Goal: Transaction & Acquisition: Book appointment/travel/reservation

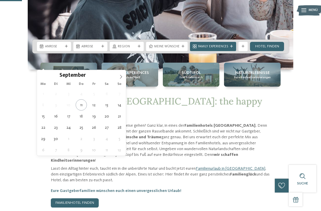
click at [121, 78] on icon at bounding box center [121, 77] width 4 height 4
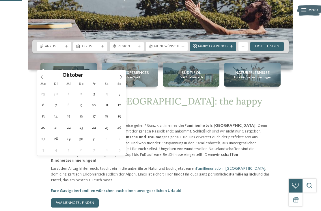
type div "[DATE]"
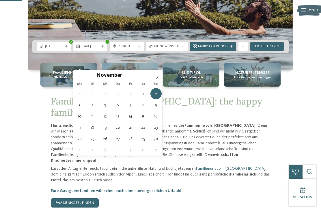
type div "[DATE]"
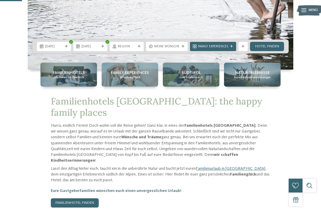
click at [135, 49] on span "Region" at bounding box center [127, 46] width 18 height 5
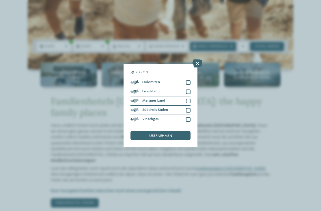
click at [197, 59] on icon at bounding box center [197, 63] width 10 height 8
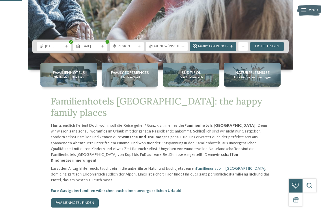
click at [133, 51] on div "Region" at bounding box center [127, 46] width 34 height 9
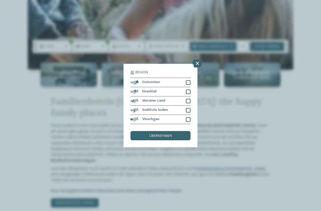
click at [190, 78] on div "Dolomiten" at bounding box center [160, 82] width 60 height 9
click at [189, 89] on div at bounding box center [188, 91] width 5 height 5
click at [190, 99] on div at bounding box center [188, 101] width 5 height 5
click at [190, 108] on div at bounding box center [188, 110] width 5 height 5
click at [189, 117] on div at bounding box center [188, 119] width 5 height 5
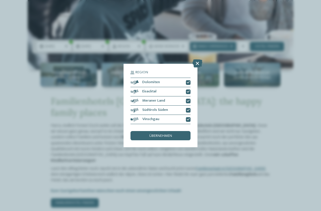
click at [172, 134] on span "übernehmen" at bounding box center [160, 136] width 23 height 4
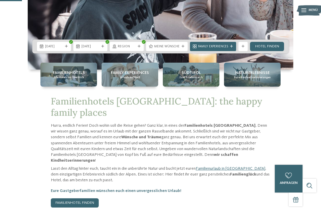
click at [176, 49] on span "Meine Wünsche" at bounding box center [166, 46] width 25 height 5
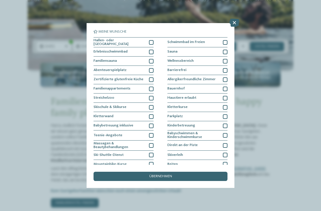
click at [239, 49] on div "Meine Wünsche Hallen- oder Schleusenbad Schwimmbad im Freien" at bounding box center [160, 105] width 321 height 211
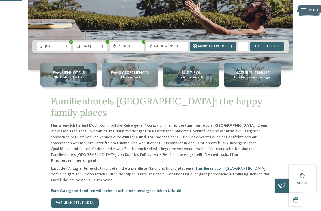
click at [225, 49] on span "Family Experiences" at bounding box center [213, 46] width 30 height 5
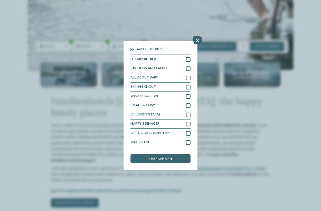
click at [230, 49] on div "Family Experiences LUXURY RETREAT JUST KIDS AND FAMILY" at bounding box center [160, 105] width 321 height 211
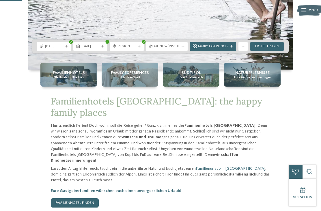
click at [178, 49] on span "Meine Wünsche" at bounding box center [166, 46] width 25 height 5
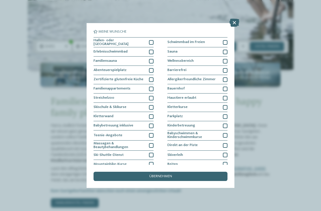
click at [227, 51] on div at bounding box center [225, 52] width 5 height 5
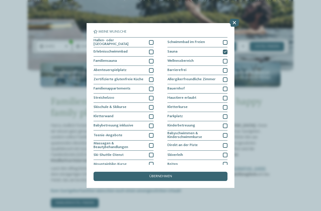
click at [151, 42] on div at bounding box center [151, 42] width 5 height 5
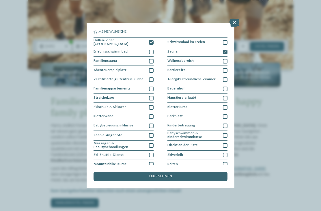
click at [174, 172] on div "übernehmen" at bounding box center [160, 176] width 134 height 9
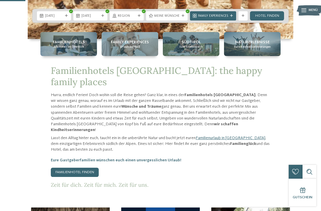
scroll to position [161, 0]
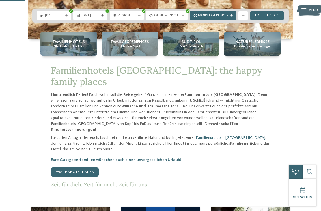
click at [228, 18] on span "Family Experiences" at bounding box center [213, 16] width 30 height 5
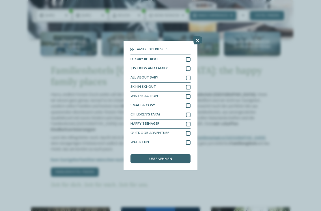
click at [190, 112] on div at bounding box center [188, 114] width 5 height 5
click at [178, 154] on div "übernehmen" at bounding box center [160, 158] width 60 height 9
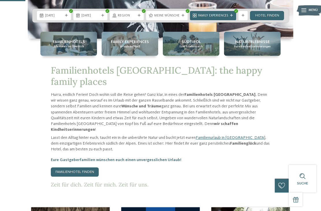
click at [269, 20] on link "Hotel finden" at bounding box center [267, 15] width 34 height 9
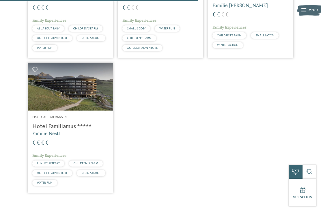
scroll to position [409, 0]
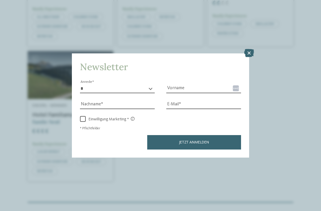
click at [250, 49] on icon at bounding box center [249, 53] width 10 height 8
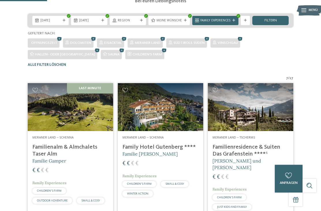
scroll to position [93, 0]
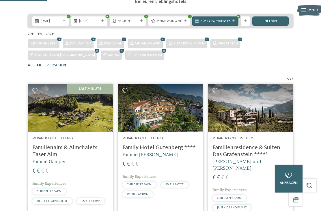
click at [182, 23] on div "Meine Wünsche" at bounding box center [169, 20] width 28 height 5
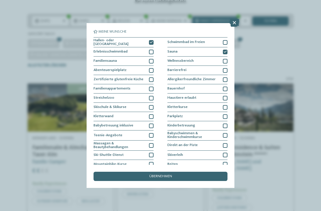
click at [235, 22] on icon at bounding box center [234, 23] width 10 height 8
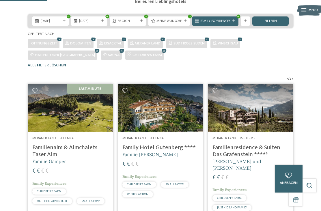
click at [247, 26] on div "Weitere Filter anzeigen" at bounding box center [244, 20] width 9 height 9
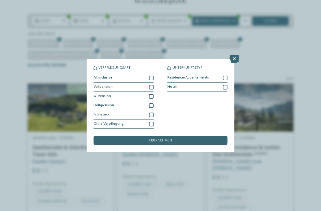
click at [153, 103] on div at bounding box center [151, 105] width 5 height 5
click at [172, 139] on span "übernehmen" at bounding box center [160, 141] width 23 height 4
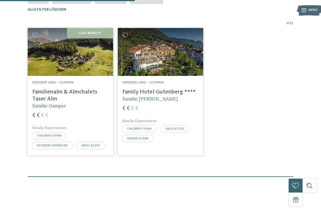
scroll to position [149, 0]
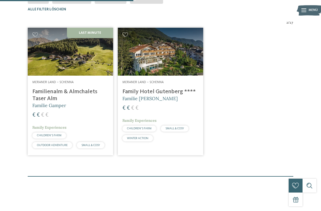
click at [42, 67] on img at bounding box center [70, 52] width 85 height 48
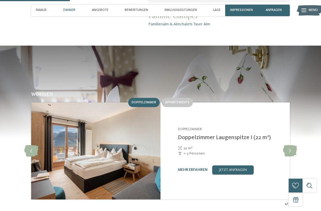
scroll to position [399, 0]
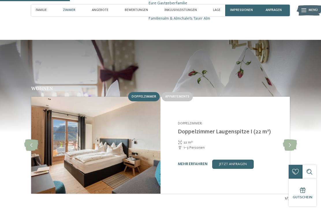
click at [181, 95] on span "Appartements" at bounding box center [177, 96] width 24 height 3
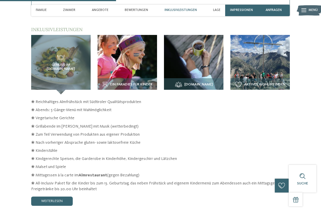
scroll to position [662, 0]
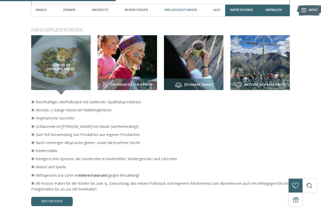
click at [141, 58] on img at bounding box center [126, 64] width 59 height 59
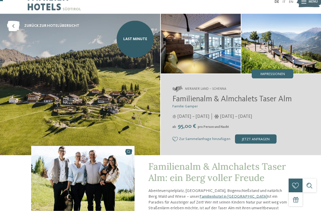
scroll to position [0, 0]
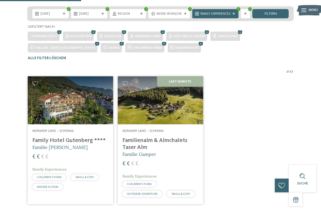
scroll to position [93, 0]
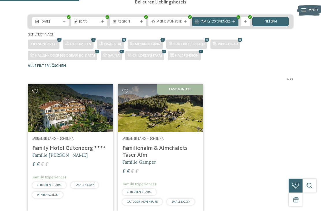
click at [182, 24] on div "Meine Wünsche" at bounding box center [169, 21] width 28 height 5
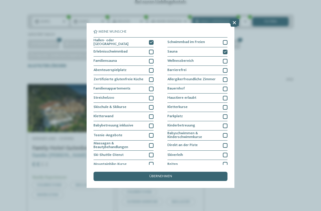
click at [153, 40] on div at bounding box center [151, 42] width 5 height 5
click at [175, 172] on div "übernehmen" at bounding box center [160, 176] width 134 height 9
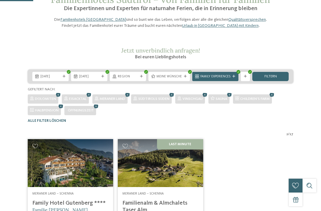
scroll to position [38, 0]
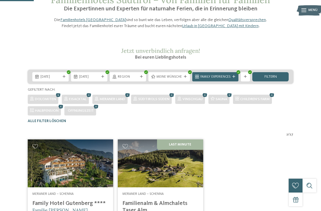
click at [231, 79] on div "Family Experiences" at bounding box center [215, 76] width 32 height 5
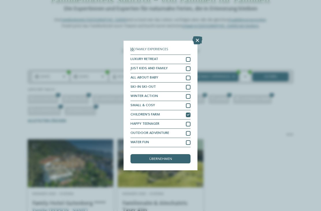
click at [189, 113] on icon at bounding box center [188, 114] width 3 height 3
click at [170, 157] on span "übernehmen" at bounding box center [160, 159] width 23 height 4
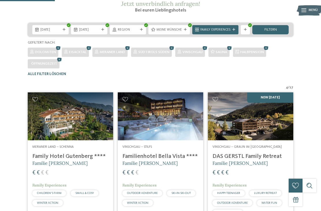
scroll to position [85, 0]
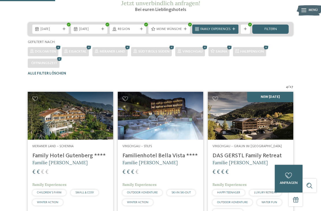
click at [183, 34] on div "Meine Wünsche" at bounding box center [169, 29] width 42 height 9
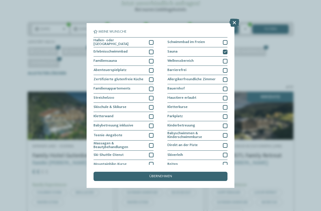
click at [153, 40] on div at bounding box center [151, 42] width 5 height 5
click at [174, 172] on div "übernehmen" at bounding box center [160, 176] width 134 height 9
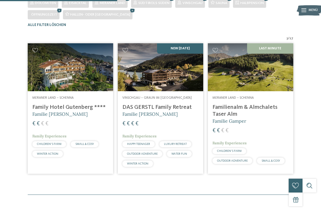
scroll to position [133, 0]
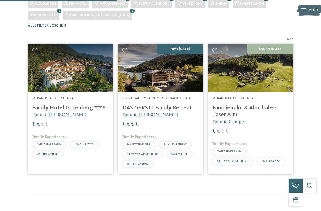
click at [47, 89] on img at bounding box center [70, 68] width 85 height 48
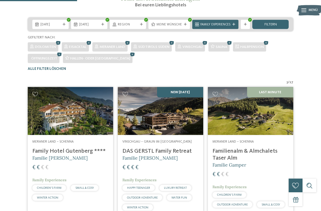
scroll to position [77, 0]
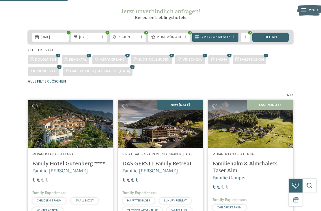
click at [180, 40] on span "Meine Wünsche" at bounding box center [168, 37] width 25 height 5
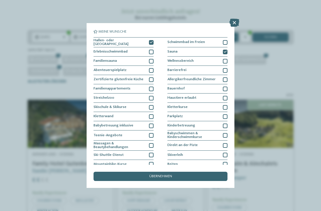
click at [174, 172] on div "übernehmen" at bounding box center [160, 176] width 134 height 9
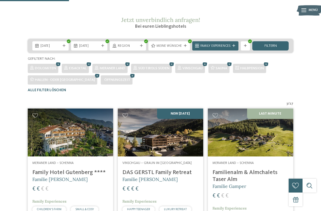
scroll to position [62, 0]
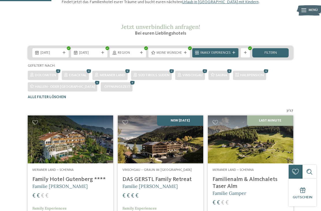
click at [169, 55] on span "Meine Wünsche" at bounding box center [168, 53] width 25 height 5
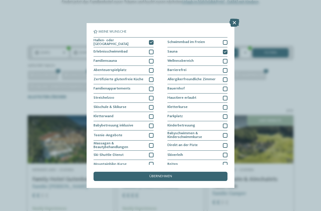
click at [236, 24] on icon at bounding box center [234, 23] width 10 height 8
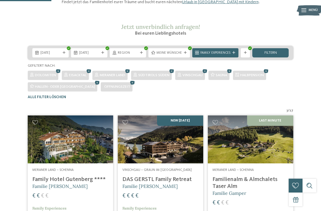
click at [225, 57] on div "Family Experiences" at bounding box center [215, 52] width 46 height 9
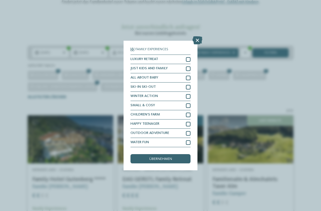
click at [171, 154] on div "übernehmen" at bounding box center [160, 158] width 60 height 9
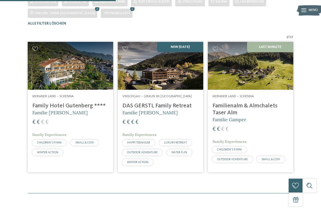
scroll to position [136, 0]
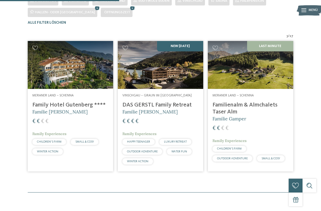
click at [262, 115] on h4 "Familienalm & Almchalets Taser Alm" at bounding box center [250, 109] width 76 height 14
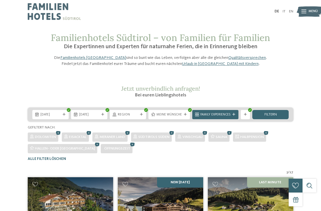
click at [181, 117] on span "Meine Wünsche" at bounding box center [168, 114] width 25 height 5
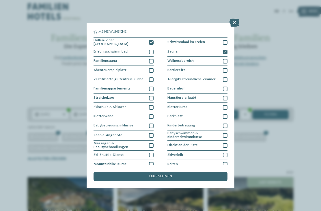
click at [152, 37] on div "Hallen- oder Schleusenbad" at bounding box center [123, 42] width 60 height 10
click at [227, 50] on div at bounding box center [225, 52] width 5 height 5
click at [226, 50] on div at bounding box center [225, 52] width 5 height 5
click at [174, 172] on div "übernehmen" at bounding box center [160, 176] width 134 height 9
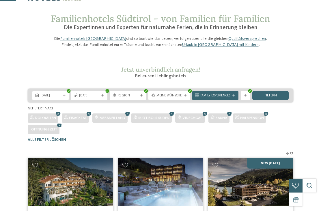
scroll to position [25, 0]
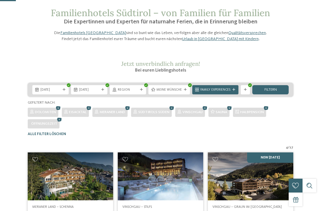
click at [249, 94] on div "Weitere Filter anzeigen" at bounding box center [244, 89] width 9 height 9
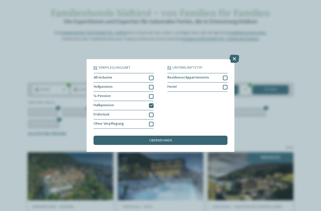
click at [151, 104] on icon at bounding box center [151, 105] width 3 height 3
click at [153, 112] on div at bounding box center [151, 114] width 5 height 5
click at [161, 139] on span "übernehmen" at bounding box center [160, 141] width 23 height 4
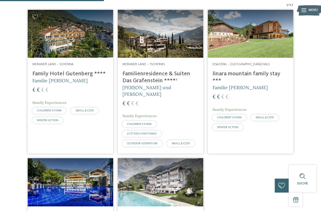
scroll to position [167, 0]
click at [257, 82] on h4 "linara mountain family stay ***" at bounding box center [250, 78] width 76 height 14
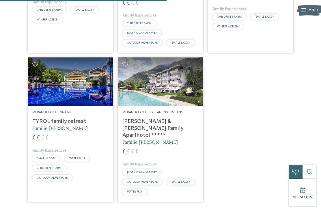
scroll to position [268, 0]
click at [50, 93] on img at bounding box center [70, 81] width 85 height 48
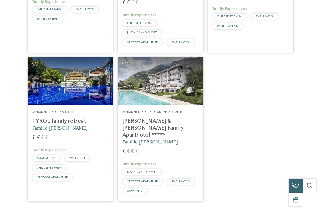
scroll to position [0, 0]
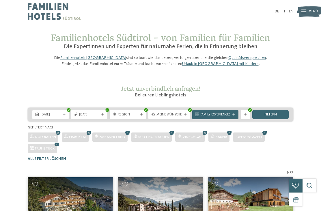
click at [287, 208] on img at bounding box center [250, 201] width 85 height 48
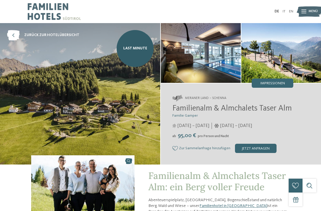
click at [284, 80] on div "Impressionen" at bounding box center [272, 82] width 42 height 9
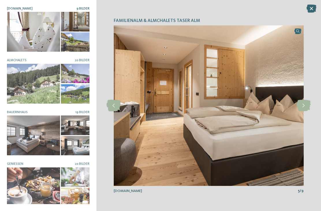
click at [304, 105] on icon at bounding box center [303, 106] width 14 height 12
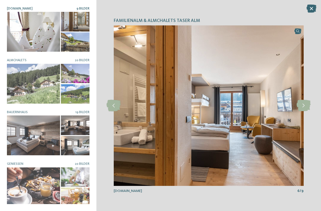
click at [304, 105] on icon at bounding box center [303, 106] width 14 height 12
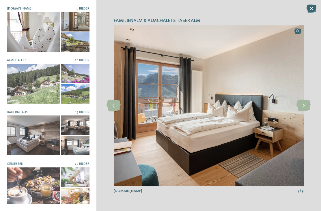
click at [306, 105] on icon at bounding box center [303, 106] width 14 height 12
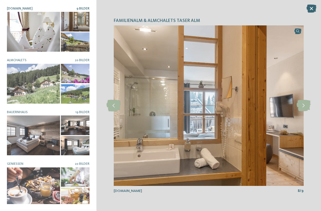
click at [305, 108] on icon at bounding box center [303, 106] width 14 height 12
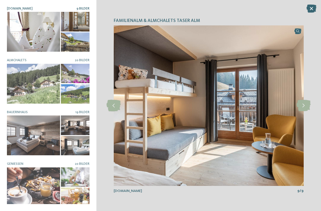
click at [306, 103] on icon at bounding box center [303, 106] width 14 height 12
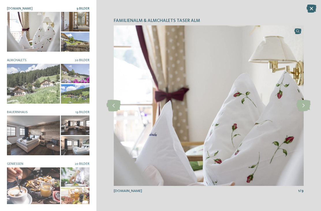
click at [308, 104] on icon at bounding box center [303, 106] width 14 height 12
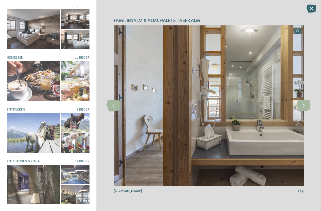
scroll to position [106, 0]
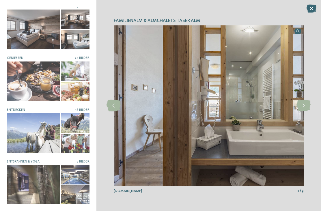
click at [311, 9] on icon at bounding box center [311, 9] width 10 height 8
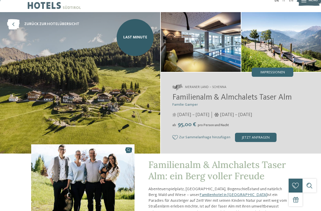
scroll to position [0, 0]
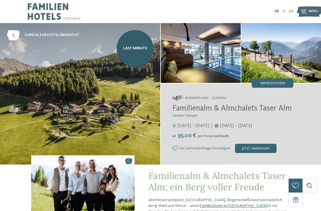
click at [132, 53] on link "Last Minute" at bounding box center [134, 48] width 37 height 37
click at [286, 82] on div "Impressionen" at bounding box center [272, 82] width 42 height 9
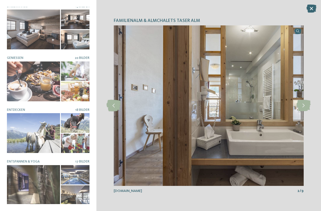
click at [50, 136] on div at bounding box center [33, 133] width 53 height 40
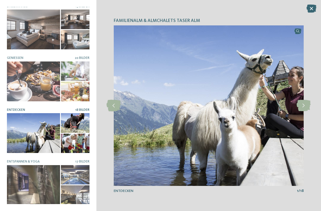
click at [305, 101] on icon at bounding box center [303, 106] width 14 height 12
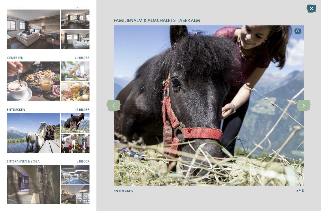
click at [304, 105] on icon at bounding box center [303, 106] width 14 height 12
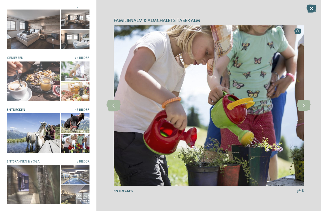
click at [305, 108] on icon at bounding box center [303, 106] width 14 height 12
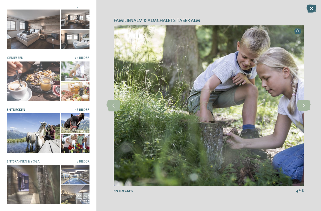
click at [306, 107] on icon at bounding box center [303, 106] width 14 height 12
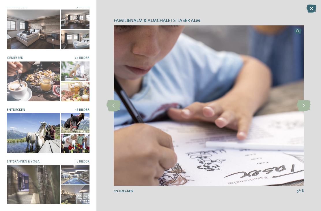
click at [305, 108] on icon at bounding box center [303, 106] width 14 height 12
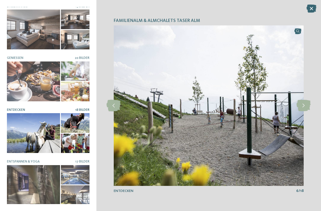
click at [310, 9] on icon at bounding box center [311, 9] width 10 height 8
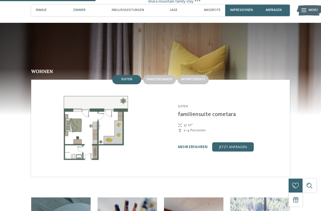
scroll to position [446, 0]
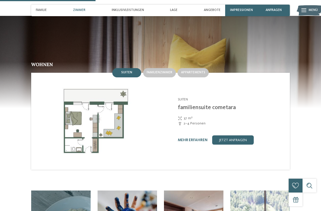
click at [166, 71] on span "Familienzimmer" at bounding box center [159, 72] width 26 height 3
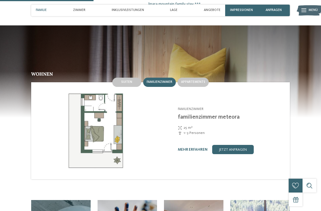
scroll to position [436, 0]
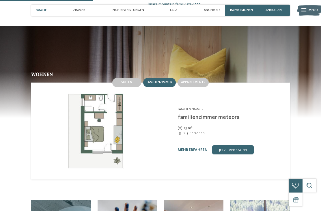
click at [204, 78] on div "Appartements" at bounding box center [192, 82] width 31 height 9
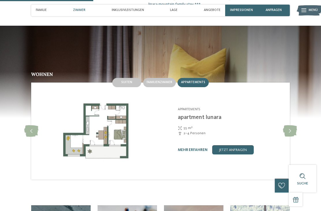
click at [168, 80] on span "Familienzimmer" at bounding box center [159, 81] width 26 height 3
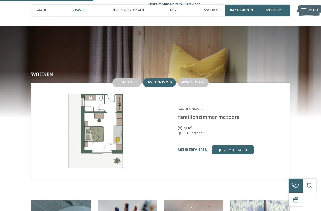
click at [136, 78] on div "Suiten" at bounding box center [126, 82] width 29 height 9
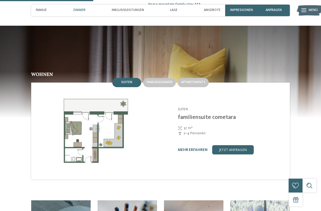
click at [245, 99] on div "[PERSON_NAME][GEOGRAPHIC_DATA]/[GEOGRAPHIC_DATA] - [GEOGRAPHIC_DATA] Suiten fam…" at bounding box center [224, 130] width 129 height 97
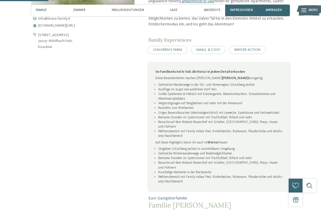
scroll to position [228, 0]
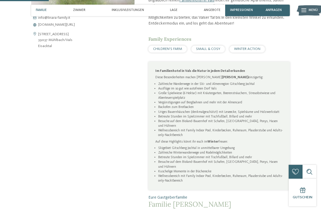
click at [179, 51] on span "CHILDREN’S FARM" at bounding box center [167, 49] width 29 height 4
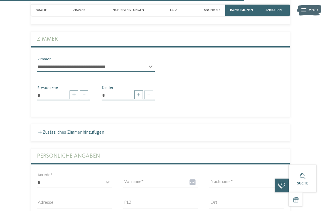
scroll to position [1140, 0]
click at [138, 93] on span at bounding box center [138, 94] width 9 height 9
type input "*"
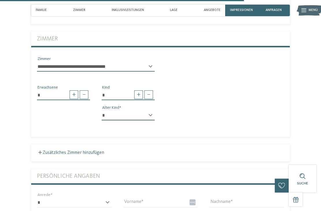
click at [153, 111] on select "* * * * * * * * * * * ** ** ** ** ** ** ** **" at bounding box center [128, 115] width 53 height 10
select select "*"
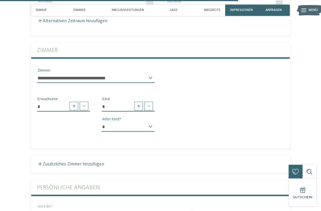
scroll to position [1127, 0]
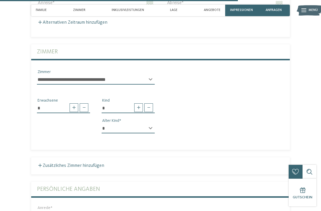
click at [43, 76] on select "**********" at bounding box center [96, 80] width 118 height 10
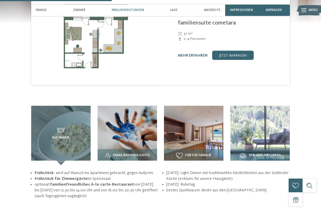
scroll to position [536, 0]
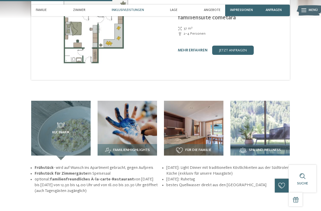
click at [151, 132] on img at bounding box center [126, 130] width 59 height 59
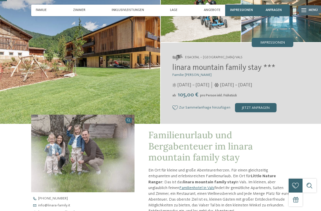
scroll to position [0, 0]
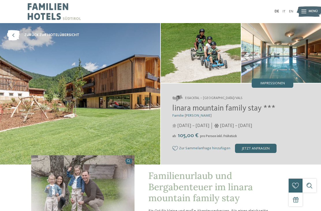
click at [215, 60] on img at bounding box center [201, 53] width 80 height 60
click at [136, 87] on img at bounding box center [80, 93] width 160 height 141
click at [185, 109] on span "linara mountain family stay ***" at bounding box center [223, 108] width 103 height 8
copy span "linara mountain family stay"
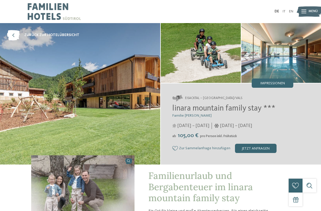
click at [14, 36] on icon at bounding box center [13, 35] width 13 height 10
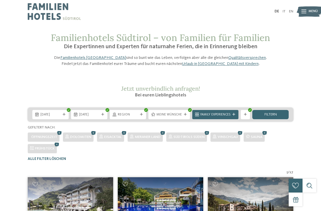
click at [247, 116] on div at bounding box center [245, 114] width 5 height 3
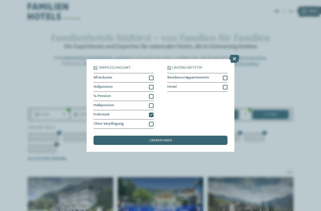
click at [277, 101] on div "Verpflegungsart All inclusive Vollpension Hotel" at bounding box center [160, 105] width 321 height 211
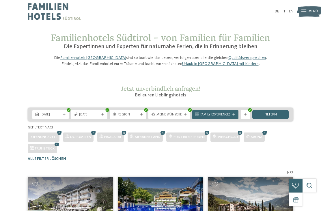
click at [227, 117] on span "Family Experiences" at bounding box center [215, 114] width 30 height 5
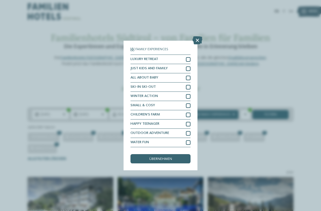
click at [270, 117] on div "Family Experiences LUXURY RETREAT JUST KIDS AND FAMILY" at bounding box center [160, 105] width 321 height 211
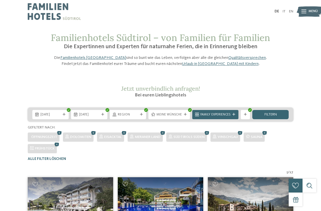
click at [184, 116] on icon at bounding box center [185, 114] width 3 height 3
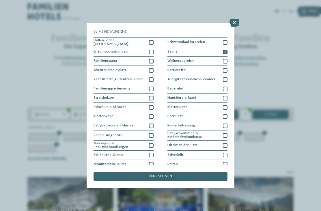
click at [201, 172] on div "übernehmen" at bounding box center [160, 176] width 134 height 9
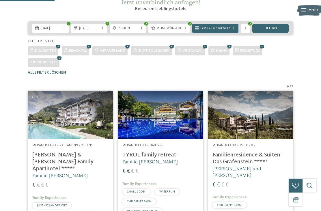
scroll to position [86, 0]
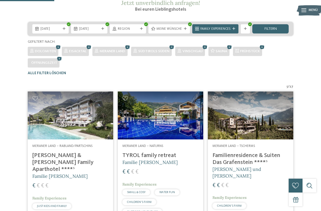
click at [159, 31] on span "Meine Wünsche" at bounding box center [168, 29] width 25 height 5
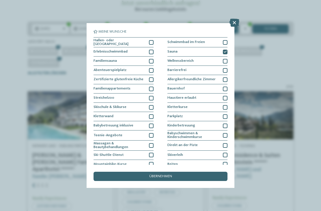
click at [224, 50] on icon at bounding box center [224, 51] width 3 height 3
click at [131, 172] on div "übernehmen" at bounding box center [160, 176] width 134 height 9
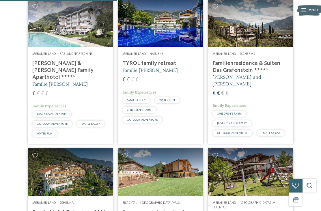
scroll to position [153, 0]
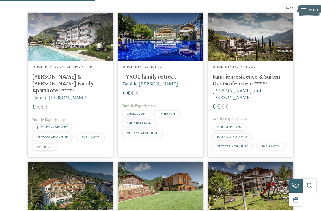
click at [260, 84] on h4 "Familienresidence & Suiten Das Grafenstein ****ˢ" at bounding box center [250, 81] width 76 height 14
click at [261, 87] on h4 "Familienresidence & Suiten Das Grafenstein ****ˢ" at bounding box center [250, 81] width 76 height 14
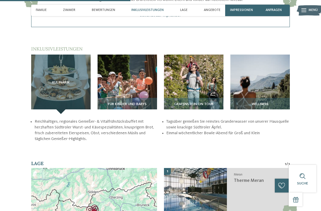
scroll to position [605, 0]
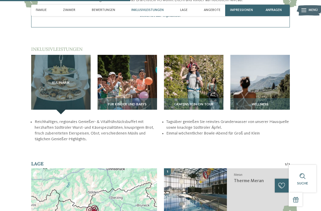
click at [145, 86] on img at bounding box center [126, 84] width 59 height 59
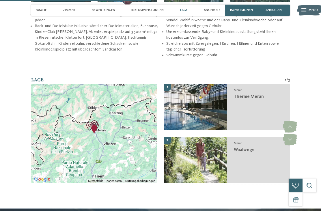
scroll to position [713, 0]
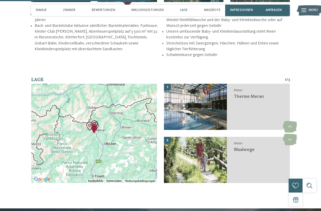
click at [292, 134] on icon at bounding box center [290, 140] width 14 height 12
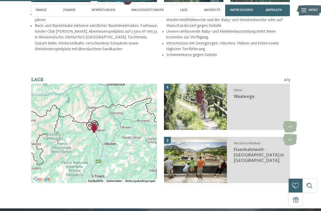
click at [300, 134] on section "Lage 2 / 3 Wenn du die Karte mit Touch-Gesten bewegen möchtest, musst du sie do…" at bounding box center [160, 133] width 314 height 114
click at [293, 134] on icon at bounding box center [290, 140] width 14 height 12
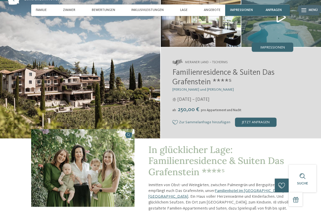
scroll to position [0, 0]
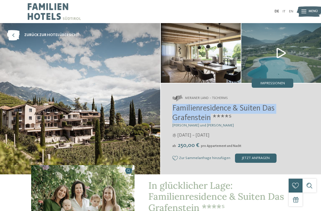
copy span "Familienresidence & Suiten Das Grafenstein"
